Goal: Task Accomplishment & Management: Complete application form

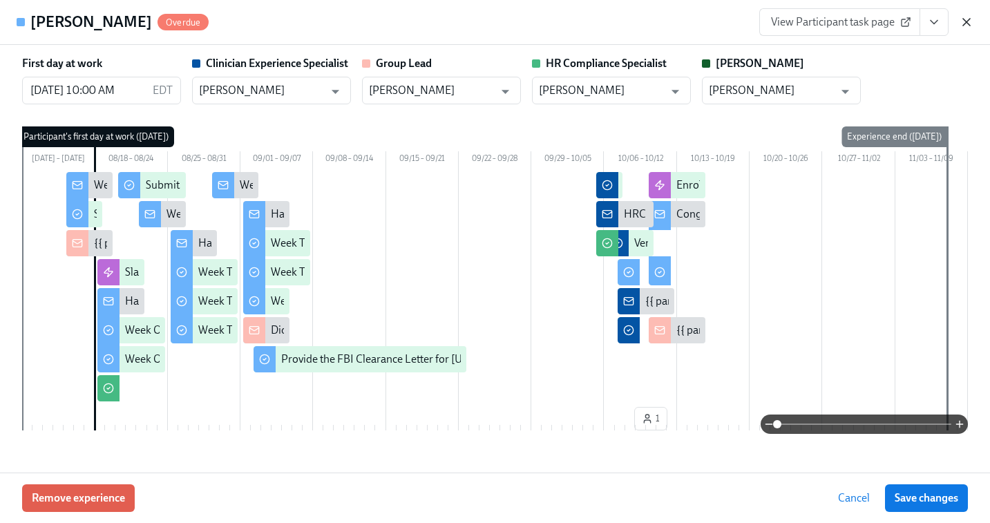
click at [964, 21] on icon "button" at bounding box center [966, 22] width 14 height 14
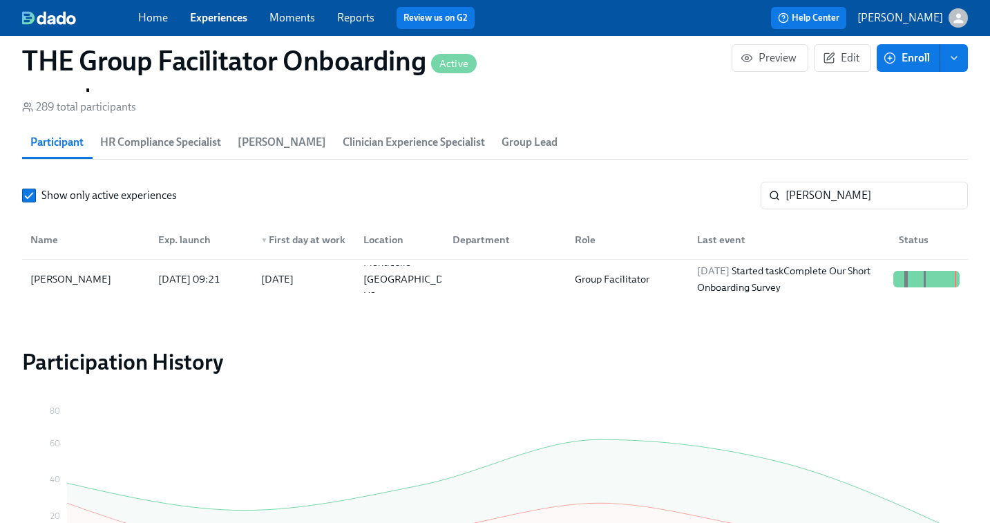
scroll to position [0, 20435]
click at [826, 195] on input "[PERSON_NAME]" at bounding box center [876, 196] width 182 height 28
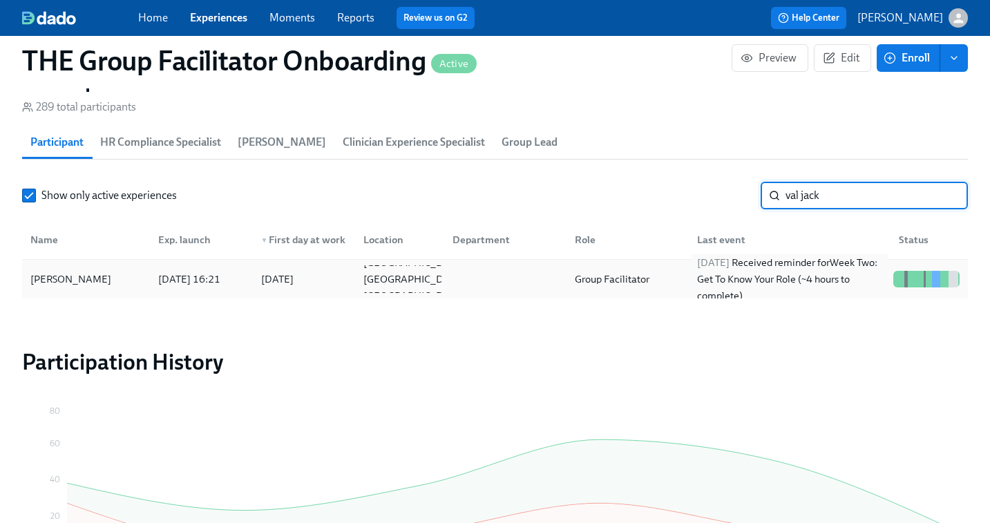
type input "val jack"
click at [853, 280] on div "[DATE] Received reminder for Week Two: Get To Know Your Role (~4 hours to compl…" at bounding box center [789, 279] width 197 height 50
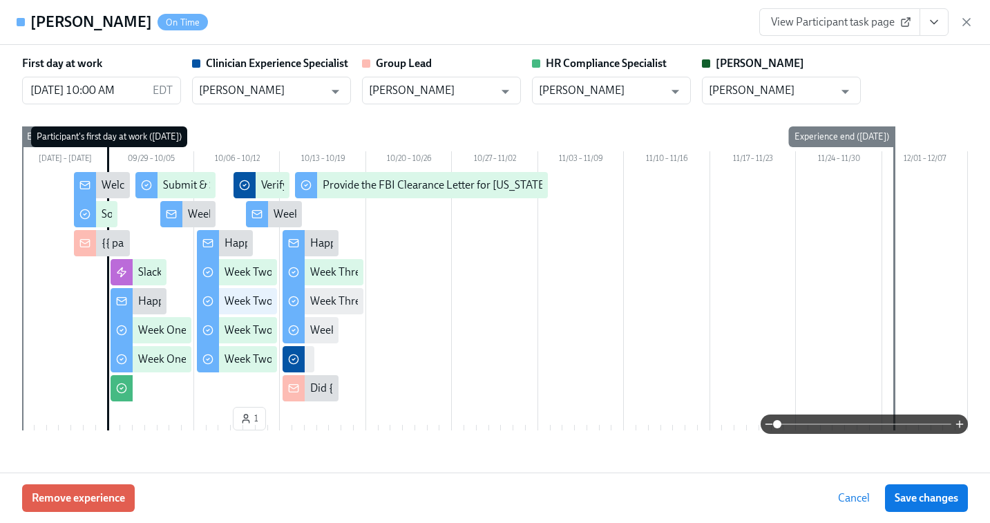
click at [879, 19] on span "View Participant task page" at bounding box center [839, 22] width 137 height 14
click at [966, 24] on icon "button" at bounding box center [966, 22] width 14 height 14
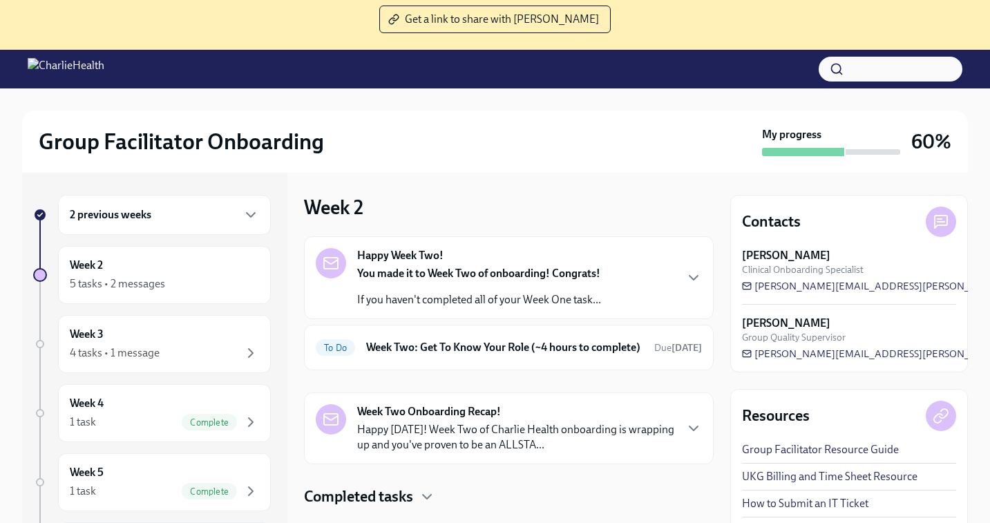
scroll to position [142, 0]
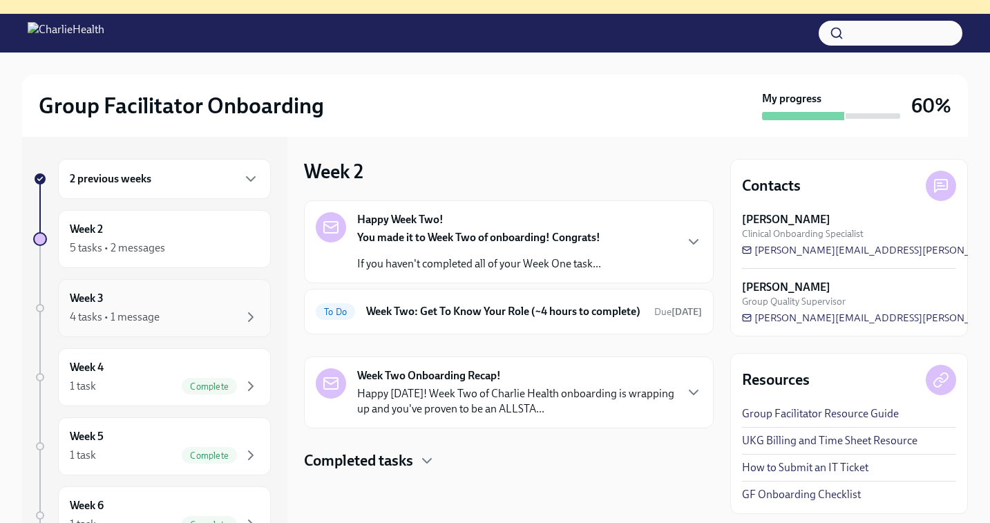
click at [171, 316] on div "4 tasks • 1 message" at bounding box center [164, 317] width 189 height 17
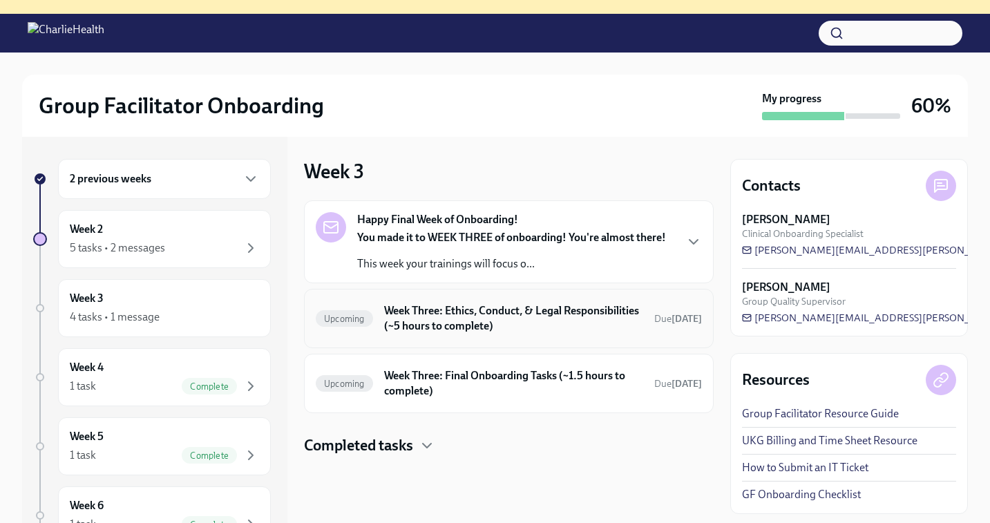
click at [508, 306] on h6 "Week Three: Ethics, Conduct, & Legal Responsibilities (~5 hours to complete)" at bounding box center [513, 318] width 259 height 30
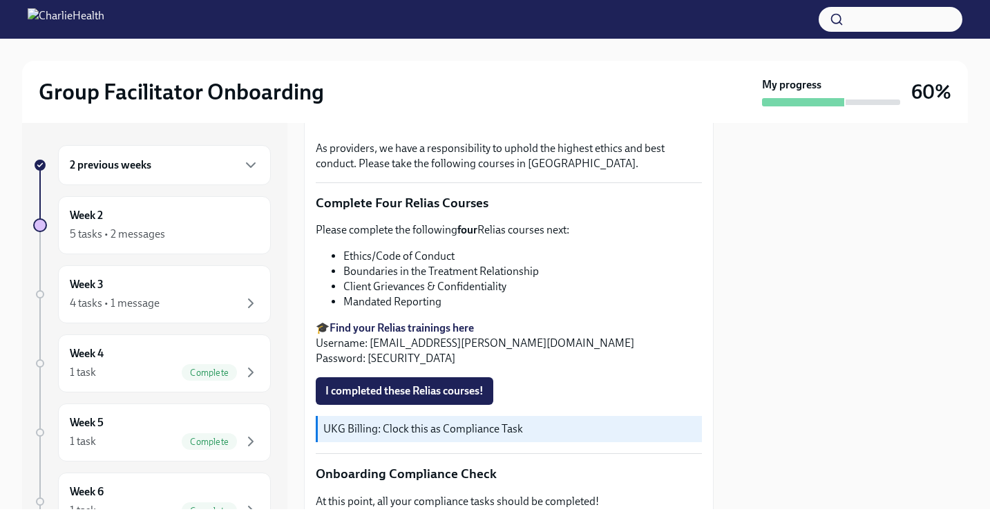
scroll to position [554, 0]
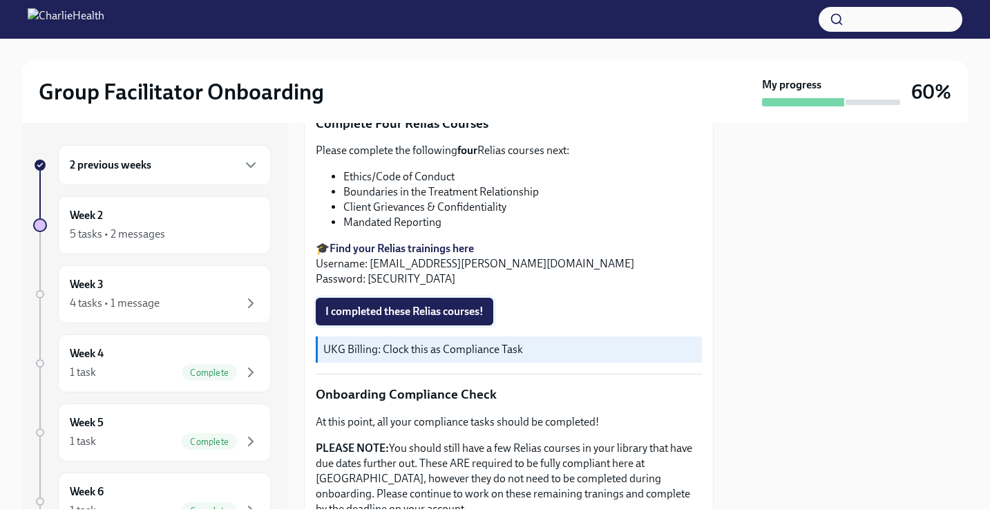
click at [432, 311] on span "I completed these Relias courses!" at bounding box center [404, 312] width 158 height 14
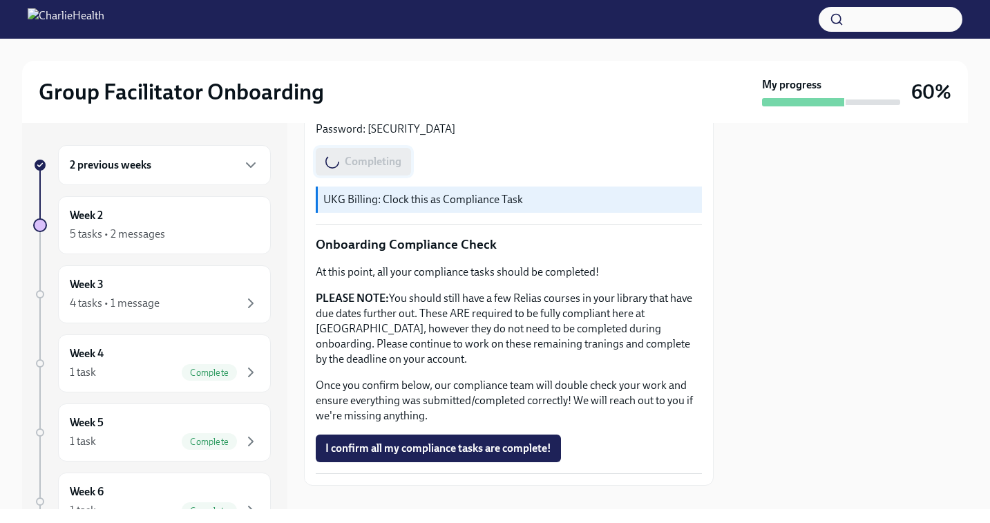
scroll to position [725, 0]
